Goal: Information Seeking & Learning: Learn about a topic

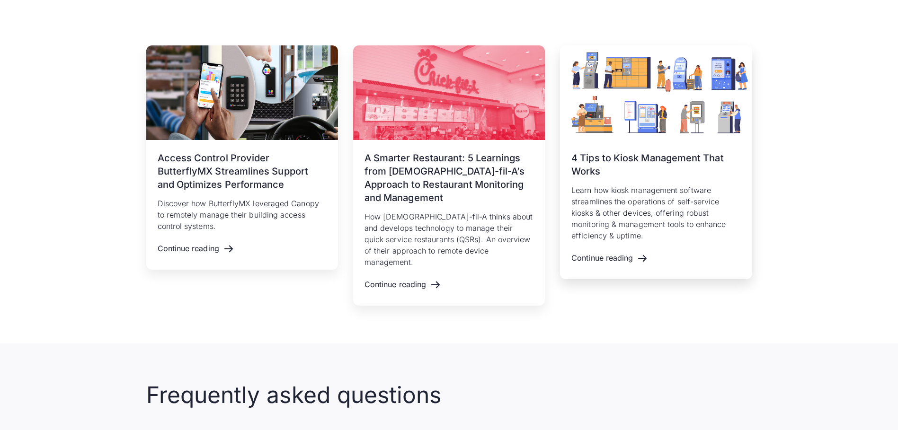
scroll to position [1419, 0]
click at [661, 183] on div "[DATE] 4 Tips to Kiosk Management That Works Learn how kiosk management softwar…" at bounding box center [655, 196] width 169 height 90
drag, startPoint x: 650, startPoint y: 252, endPoint x: 646, endPoint y: 259, distance: 7.9
click at [649, 254] on div "[DATE] 4 Tips to Kiosk Management That Works Learn how kiosk management softwar…" at bounding box center [656, 209] width 192 height 139
click at [642, 259] on div "Continue reading" at bounding box center [617, 257] width 92 height 19
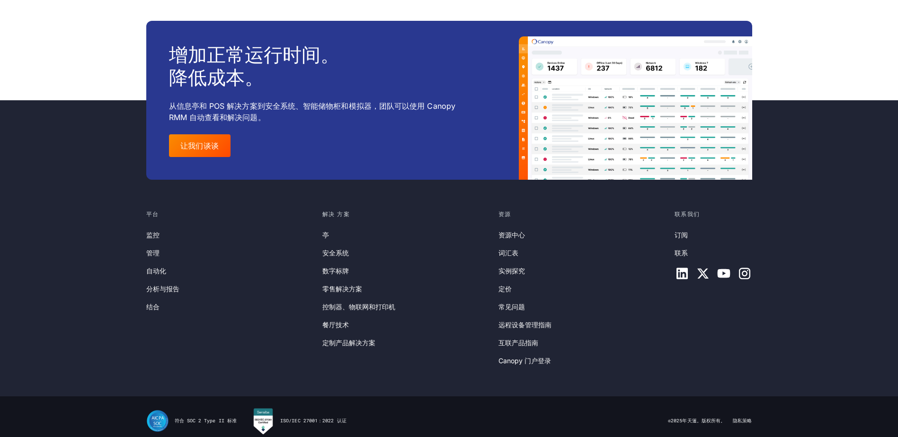
scroll to position [3389, 0]
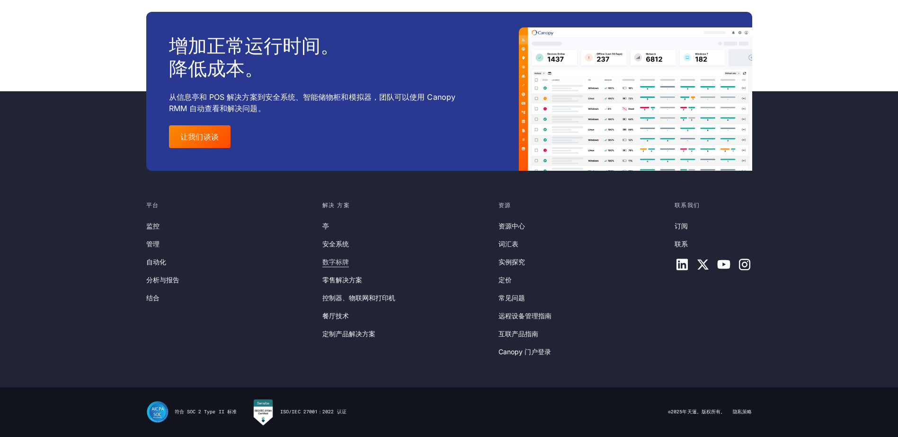
click at [332, 257] on link "数字标牌" at bounding box center [335, 262] width 26 height 10
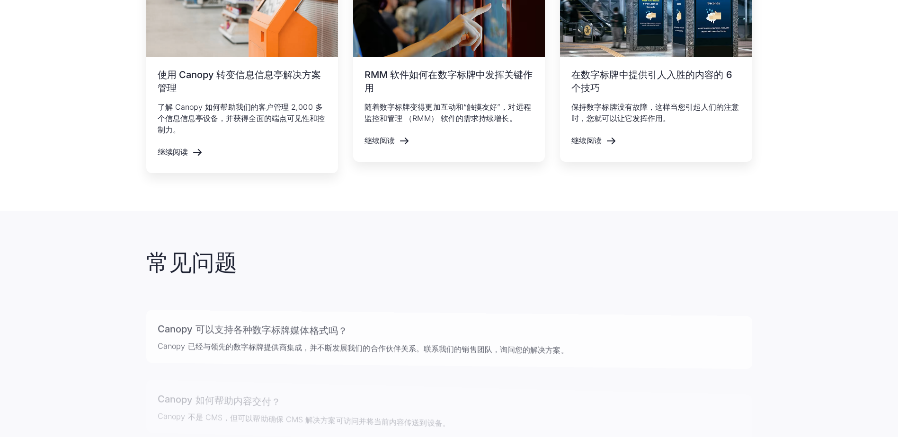
scroll to position [1893, 0]
